Goal: Task Accomplishment & Management: Use online tool/utility

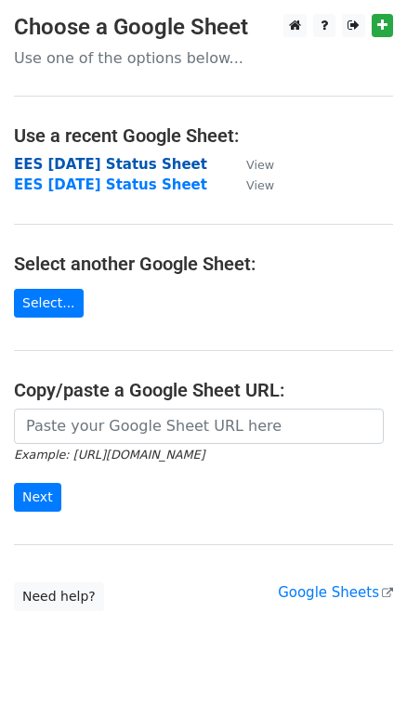
click at [84, 162] on strong "EES [DATE] Status Sheet" at bounding box center [110, 164] width 193 height 17
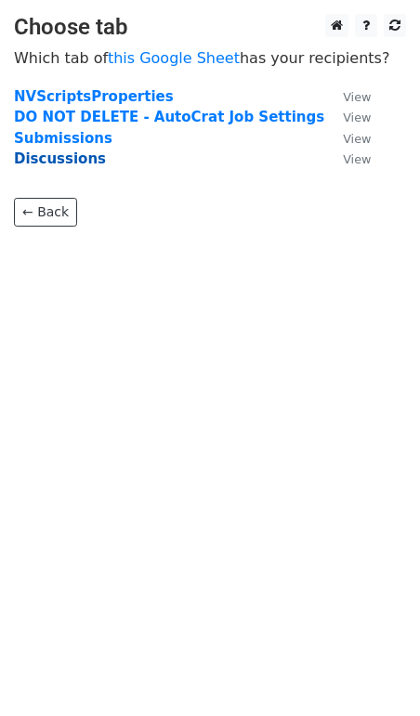
click at [72, 165] on strong "Discussions" at bounding box center [60, 158] width 92 height 17
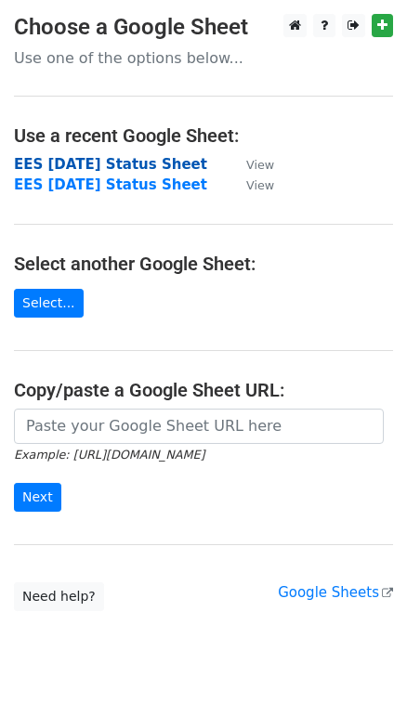
click at [71, 165] on strong "EES [DATE] Status Sheet" at bounding box center [110, 164] width 193 height 17
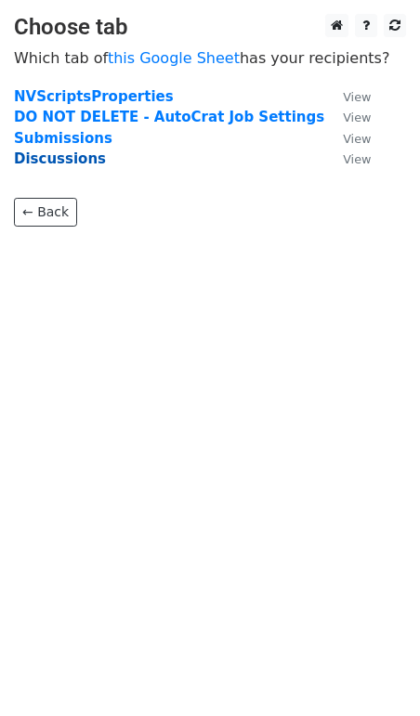
click at [61, 156] on strong "Discussions" at bounding box center [60, 158] width 92 height 17
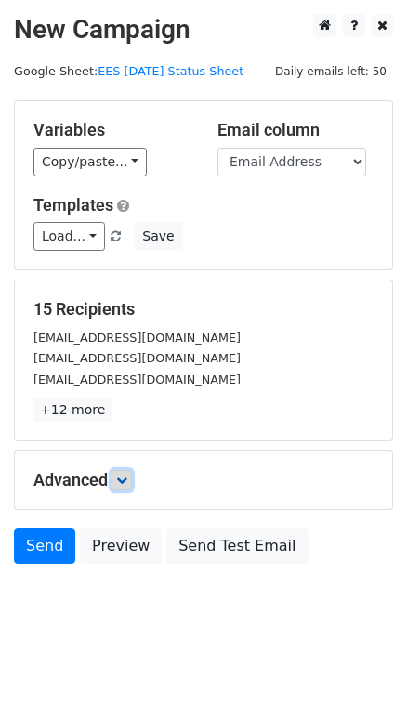
click at [118, 481] on link at bounding box center [121, 480] width 20 height 20
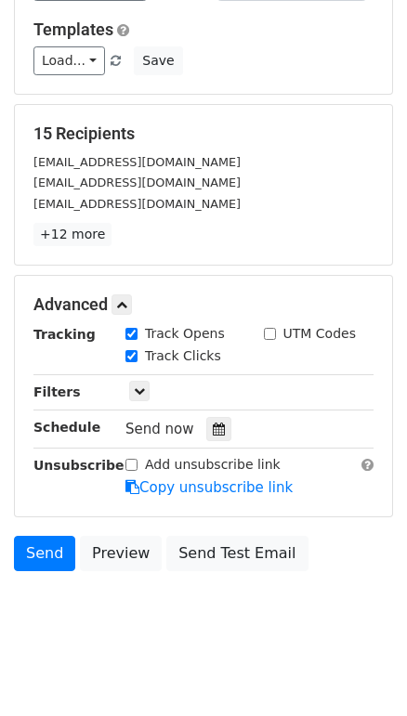
scroll to position [187, 0]
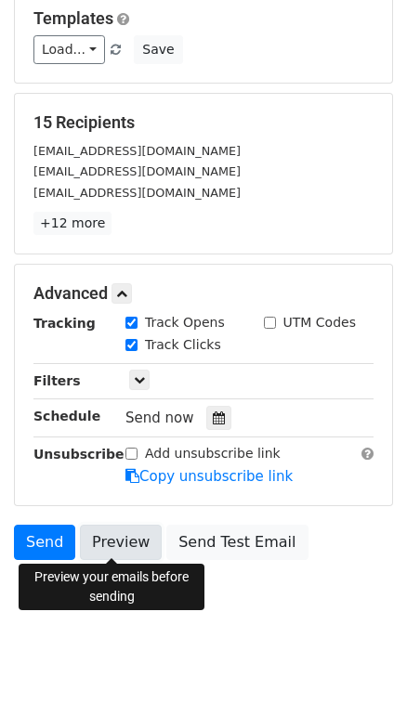
click at [110, 540] on link "Preview" at bounding box center [121, 541] width 82 height 35
click at [109, 551] on link "Preview" at bounding box center [121, 541] width 82 height 35
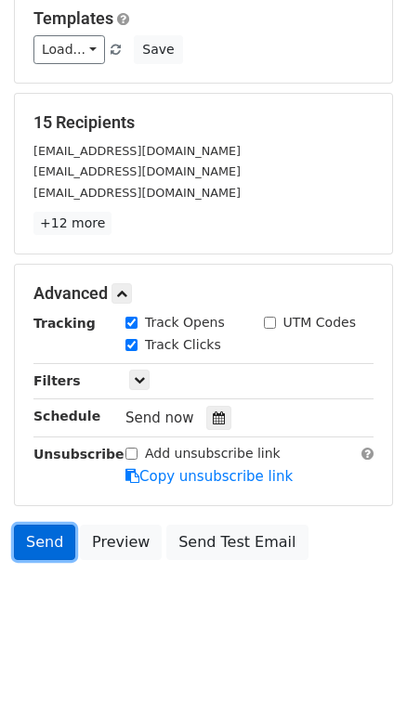
click at [46, 538] on link "Send" at bounding box center [44, 541] width 61 height 35
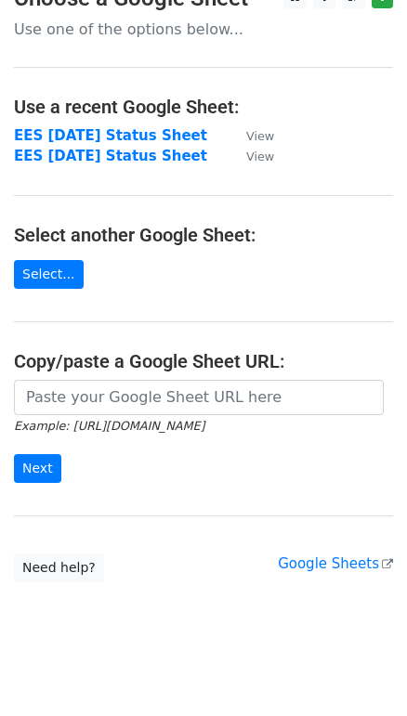
scroll to position [43, 0]
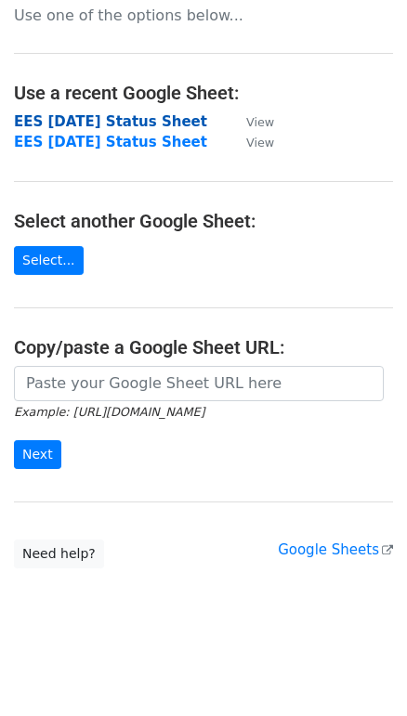
click at [90, 124] on strong "EES [DATE] Status Sheet" at bounding box center [110, 121] width 193 height 17
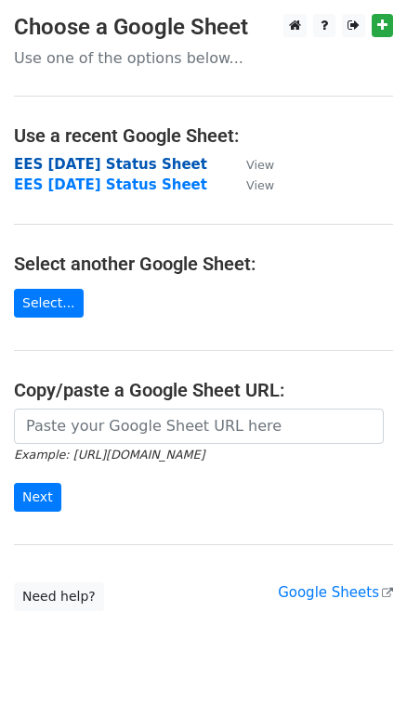
click at [120, 165] on strong "EES [DATE] Status Sheet" at bounding box center [110, 164] width 193 height 17
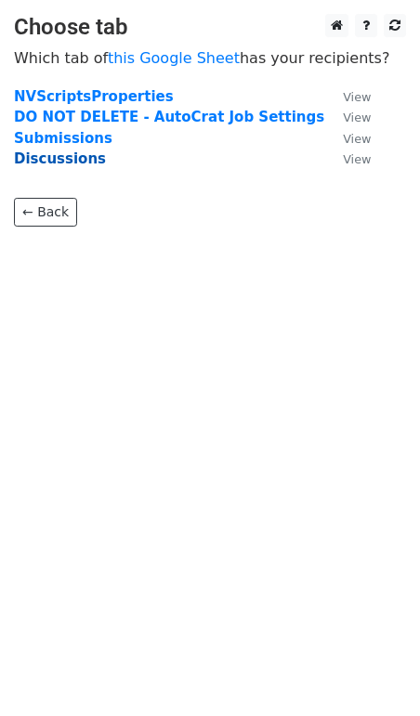
click at [54, 163] on strong "Discussions" at bounding box center [60, 158] width 92 height 17
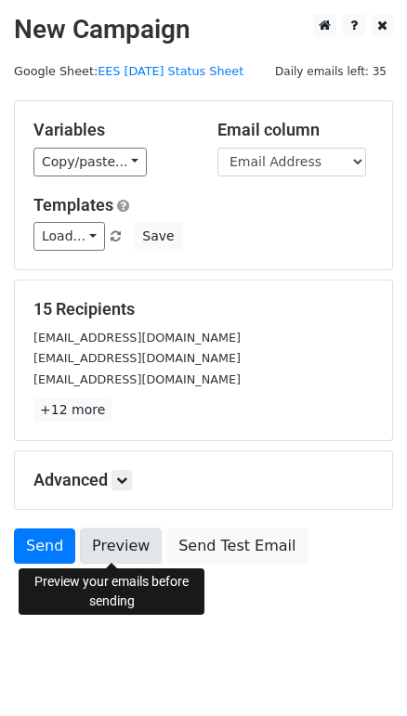
click at [110, 553] on link "Preview" at bounding box center [121, 545] width 82 height 35
click at [110, 542] on link "Preview" at bounding box center [121, 545] width 82 height 35
click at [97, 548] on link "Preview" at bounding box center [121, 545] width 82 height 35
click at [99, 544] on link "Preview" at bounding box center [121, 545] width 82 height 35
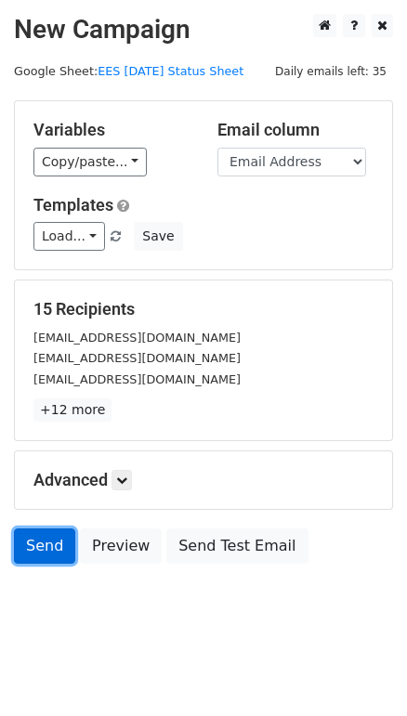
click at [52, 542] on link "Send" at bounding box center [44, 545] width 61 height 35
